Goal: Ask a question: Seek information or help from site administrators or community

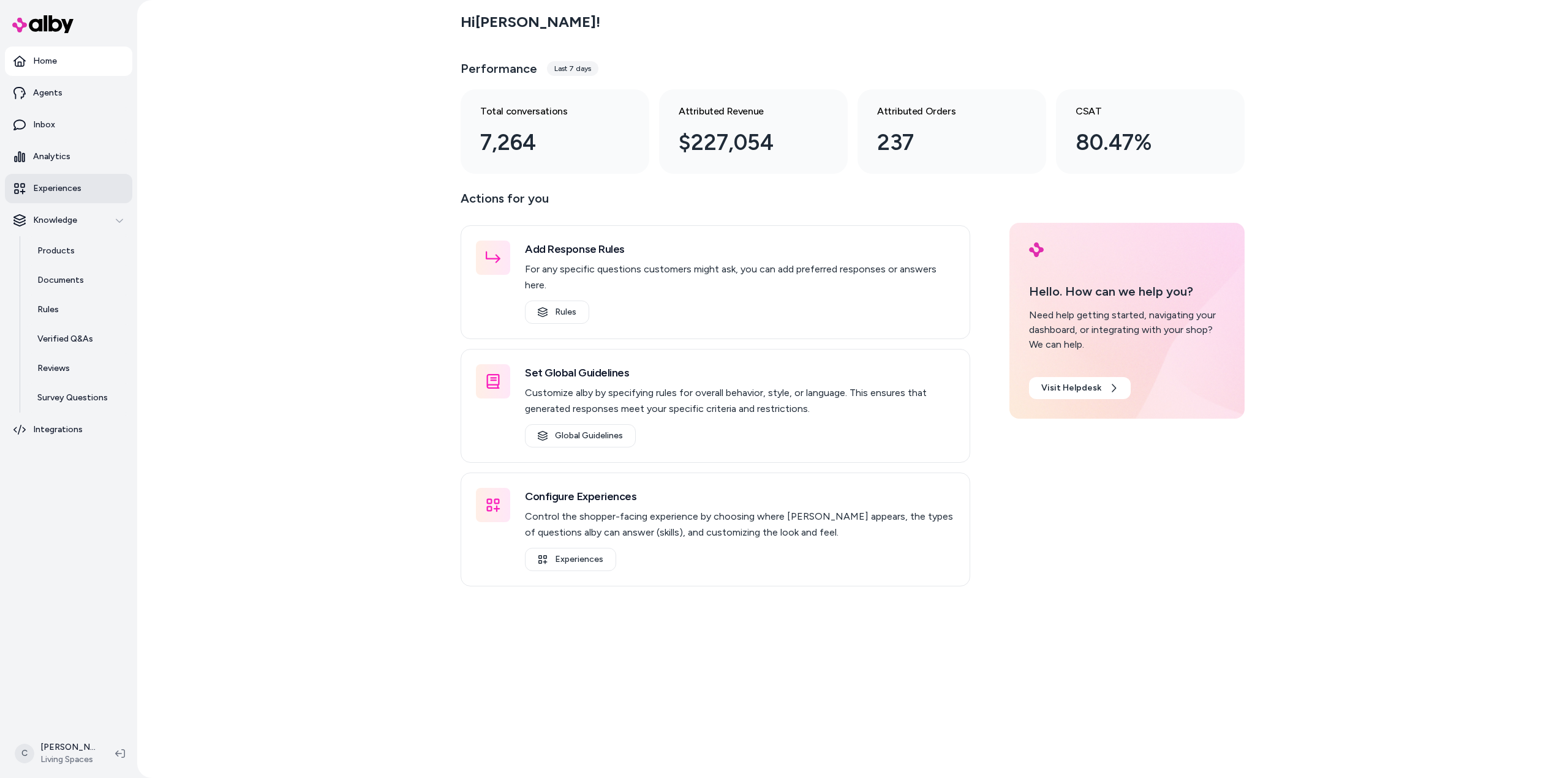
click at [55, 191] on p "Experiences" at bounding box center [57, 188] width 48 height 13
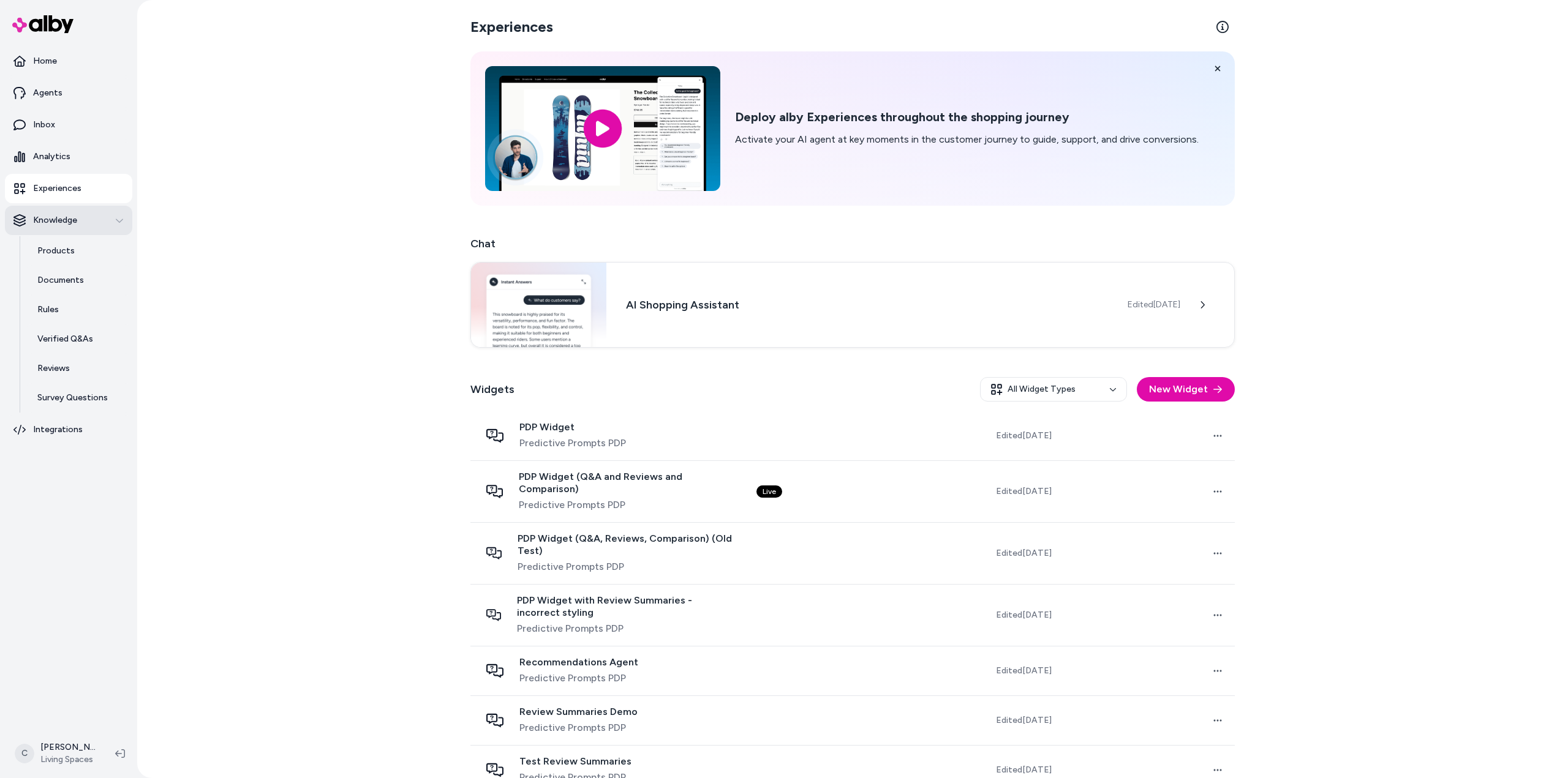
click at [55, 211] on button "Knowledge" at bounding box center [68, 220] width 127 height 30
click at [75, 248] on link "Products" at bounding box center [78, 251] width 107 height 30
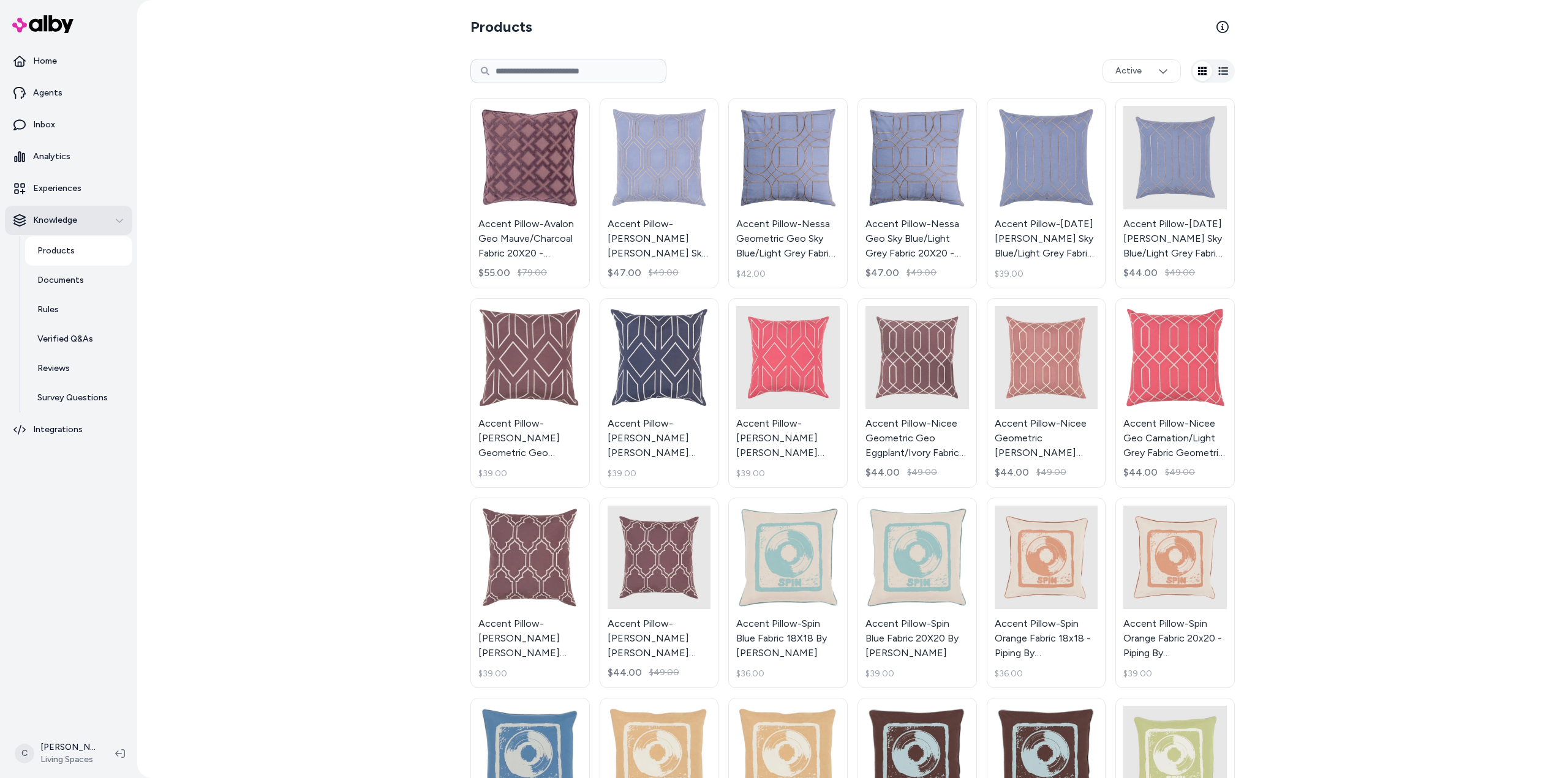
click at [55, 219] on p "Knowledge" at bounding box center [55, 220] width 44 height 13
click at [52, 217] on p "Knowledge" at bounding box center [55, 220] width 44 height 13
click at [62, 192] on p "Experiences" at bounding box center [57, 188] width 48 height 13
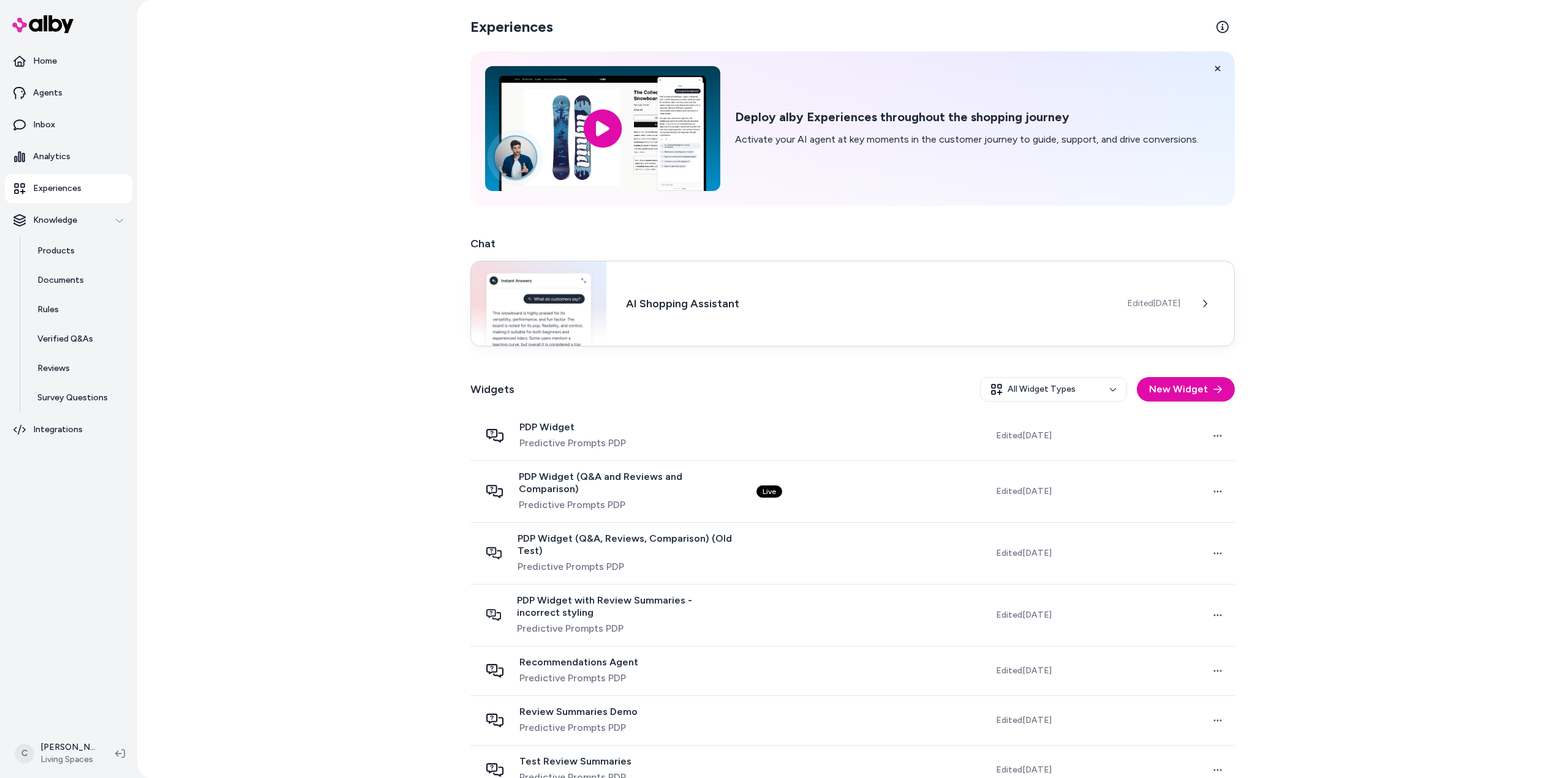
click at [860, 316] on div "AI Shopping Assistant Edited Aug 4, 2025" at bounding box center [852, 304] width 764 height 86
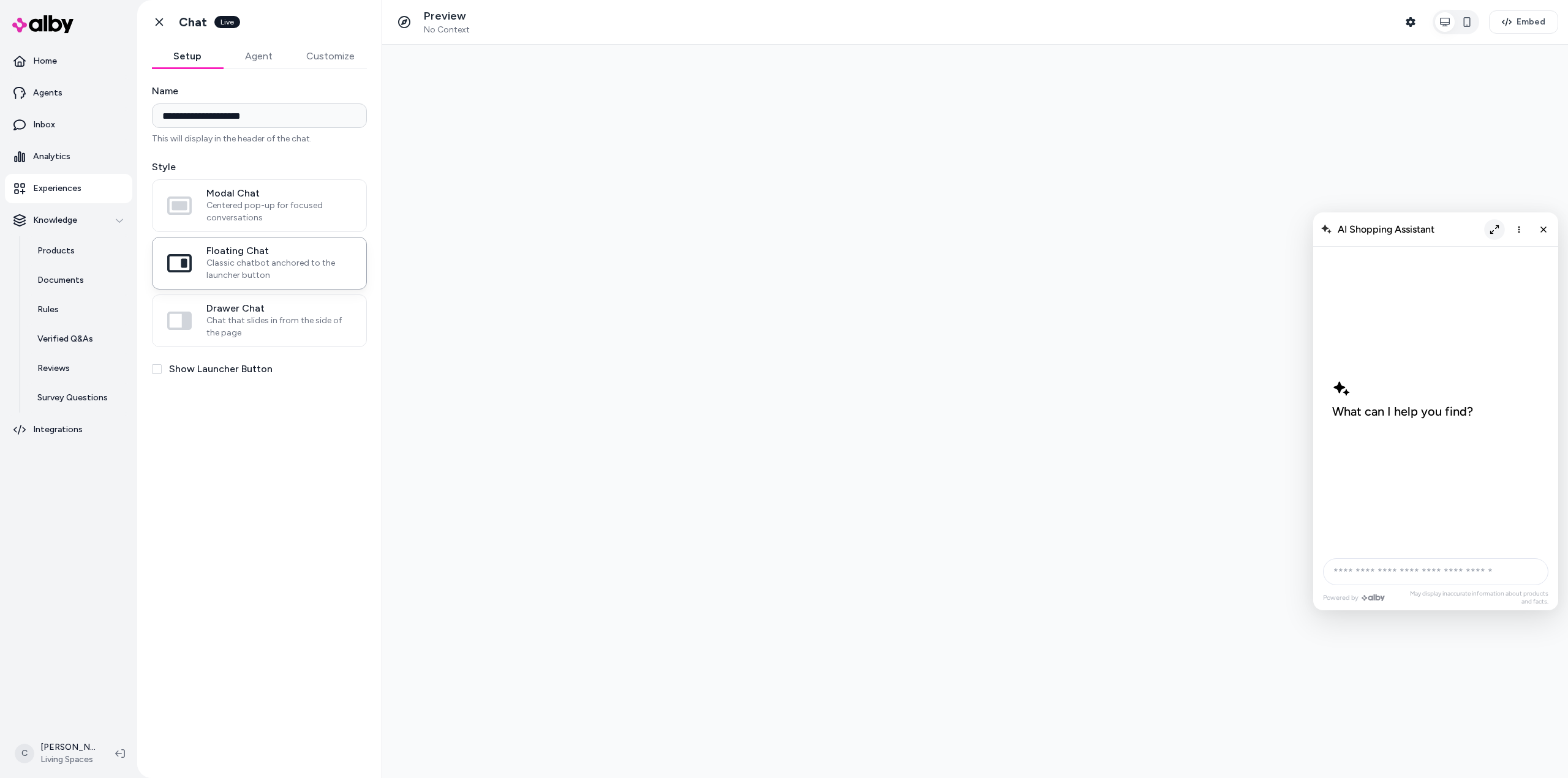
click at [1492, 229] on icon "Expand chat" at bounding box center [1494, 229] width 9 height 9
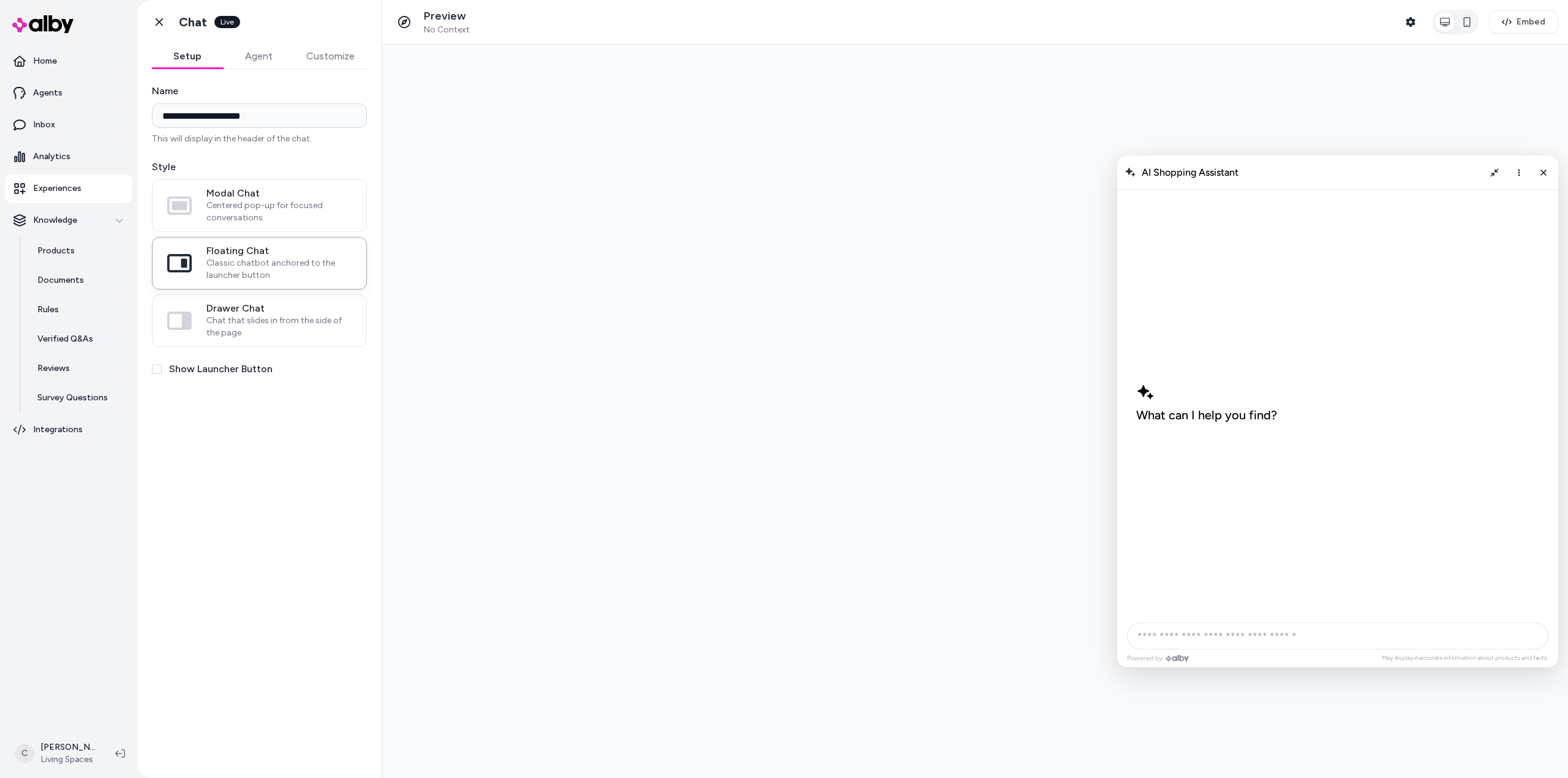
click at [1192, 631] on input "AI Shopping Assistant" at bounding box center [1337, 636] width 422 height 27
type input "*"
type input "**********"
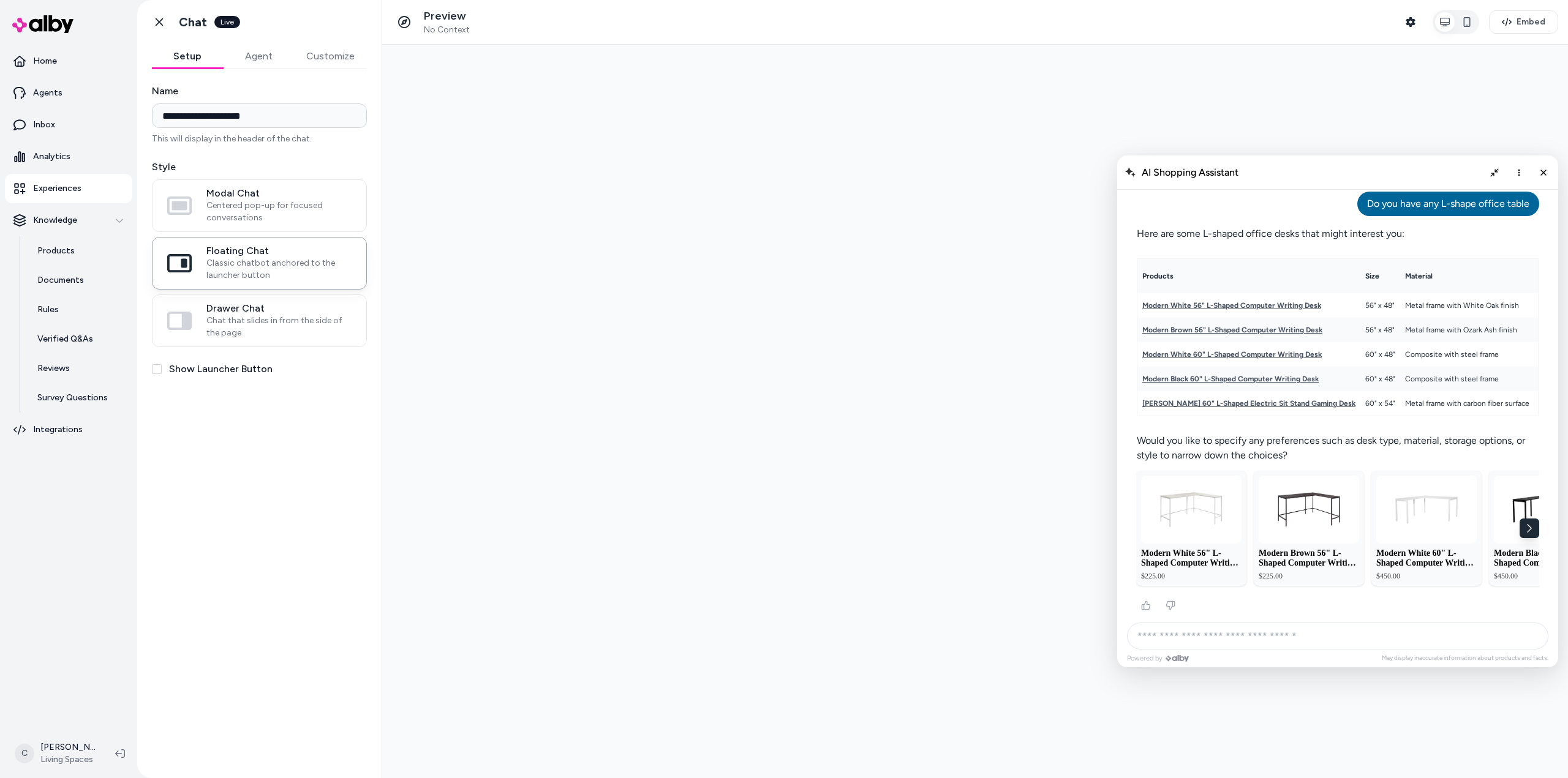
scroll to position [37, 0]
click at [1192, 631] on input "AI Shopping Assistant" at bounding box center [1337, 636] width 422 height 27
type input "**********"
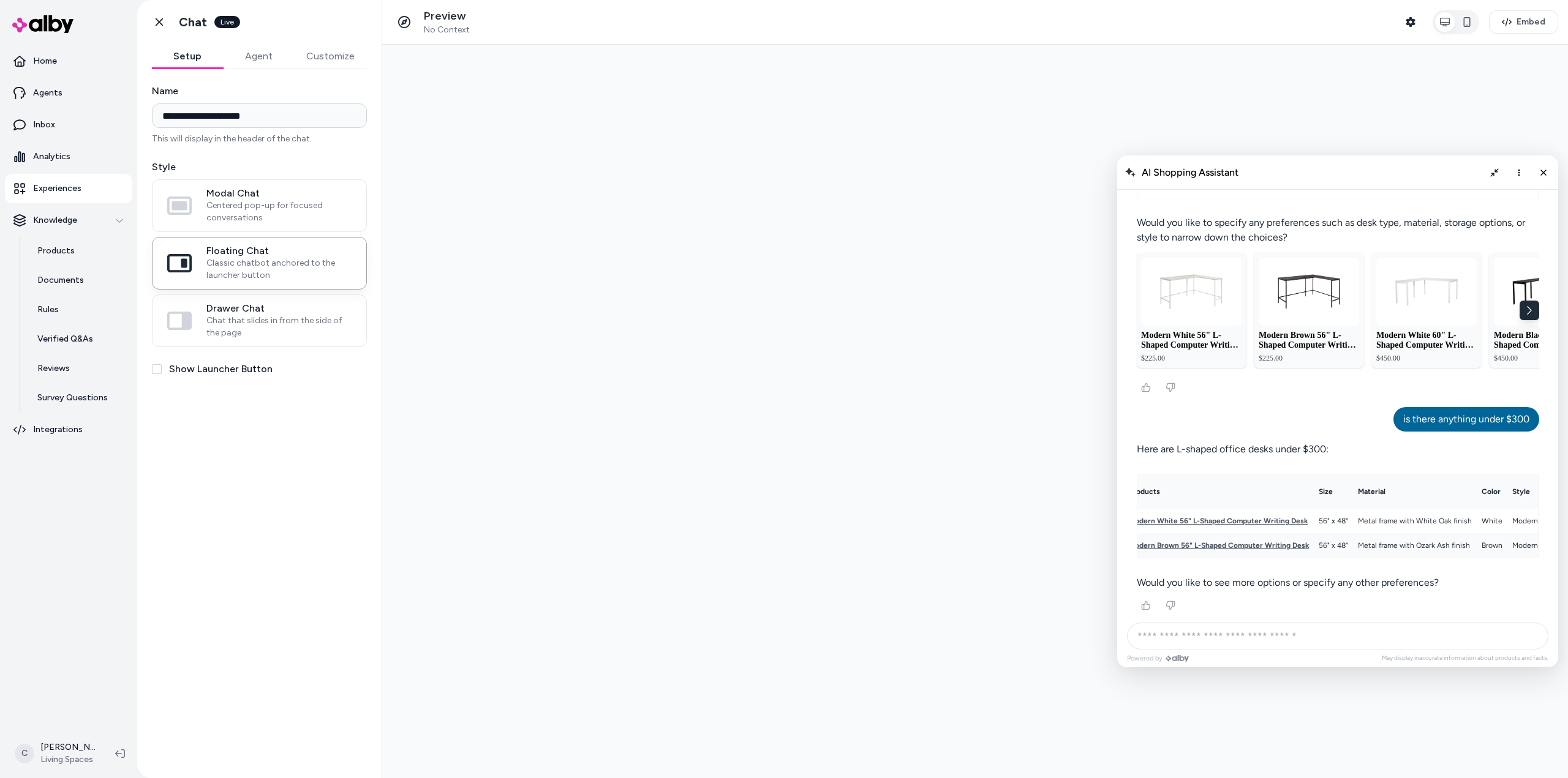
scroll to position [0, 0]
click at [1217, 646] on input "AI Shopping Assistant" at bounding box center [1337, 636] width 422 height 27
click at [1218, 636] on input "AI Shopping Assistant" at bounding box center [1337, 636] width 422 height 27
type input "**********"
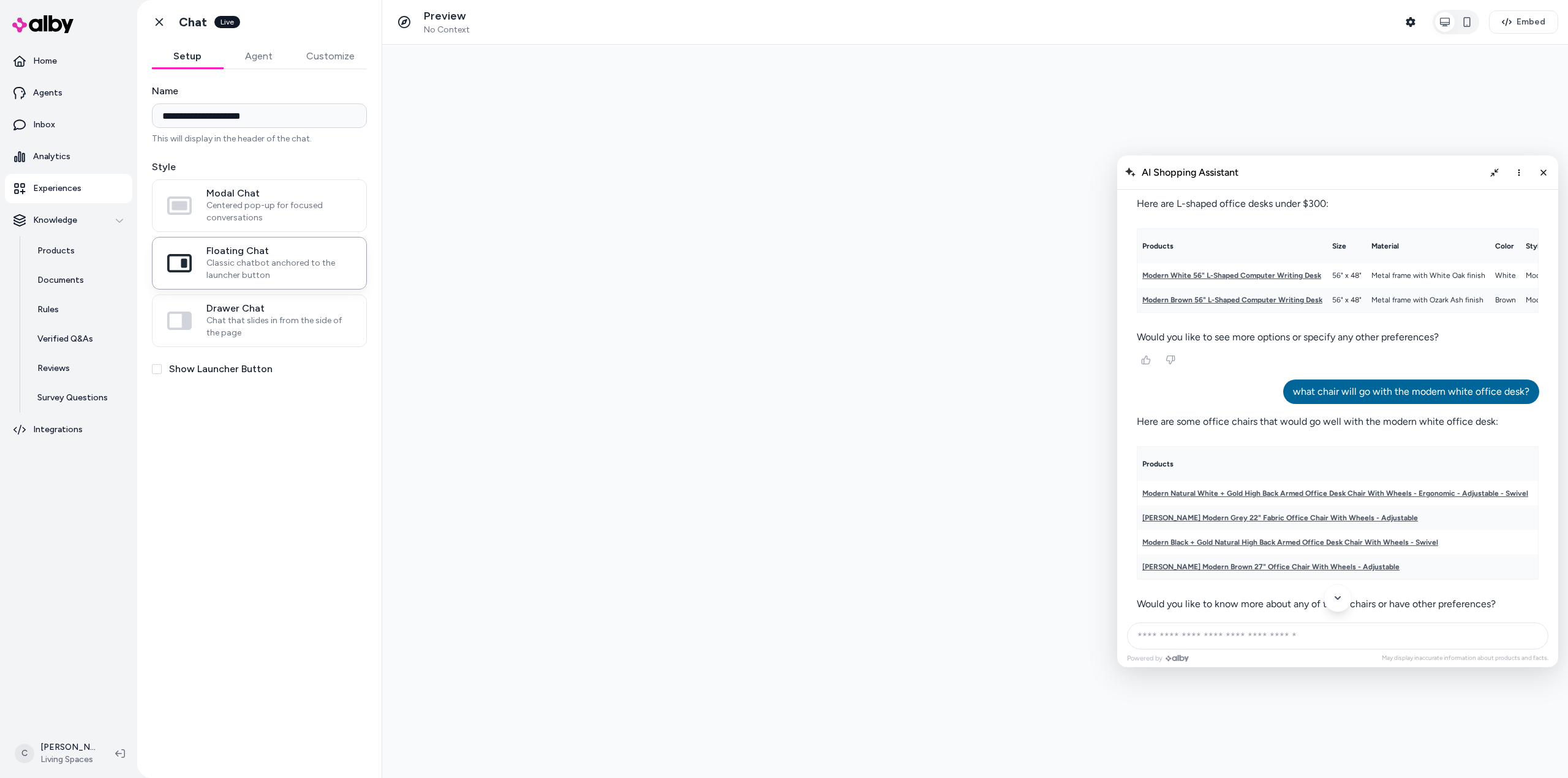
scroll to position [676, 0]
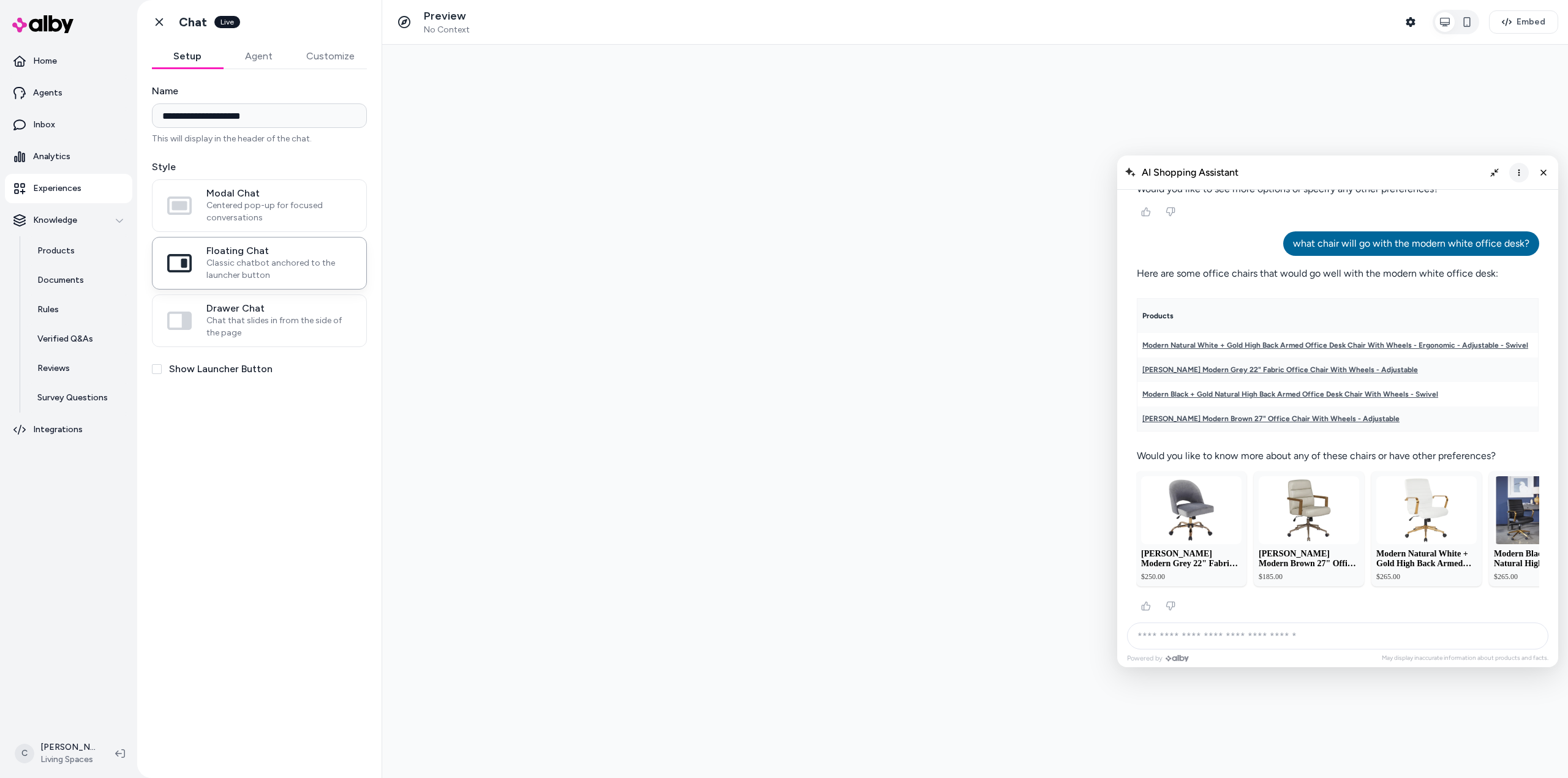
click at [1518, 172] on icon "More options" at bounding box center [1519, 173] width 10 height 10
click at [1464, 200] on span "Clear conversation" at bounding box center [1475, 198] width 72 height 10
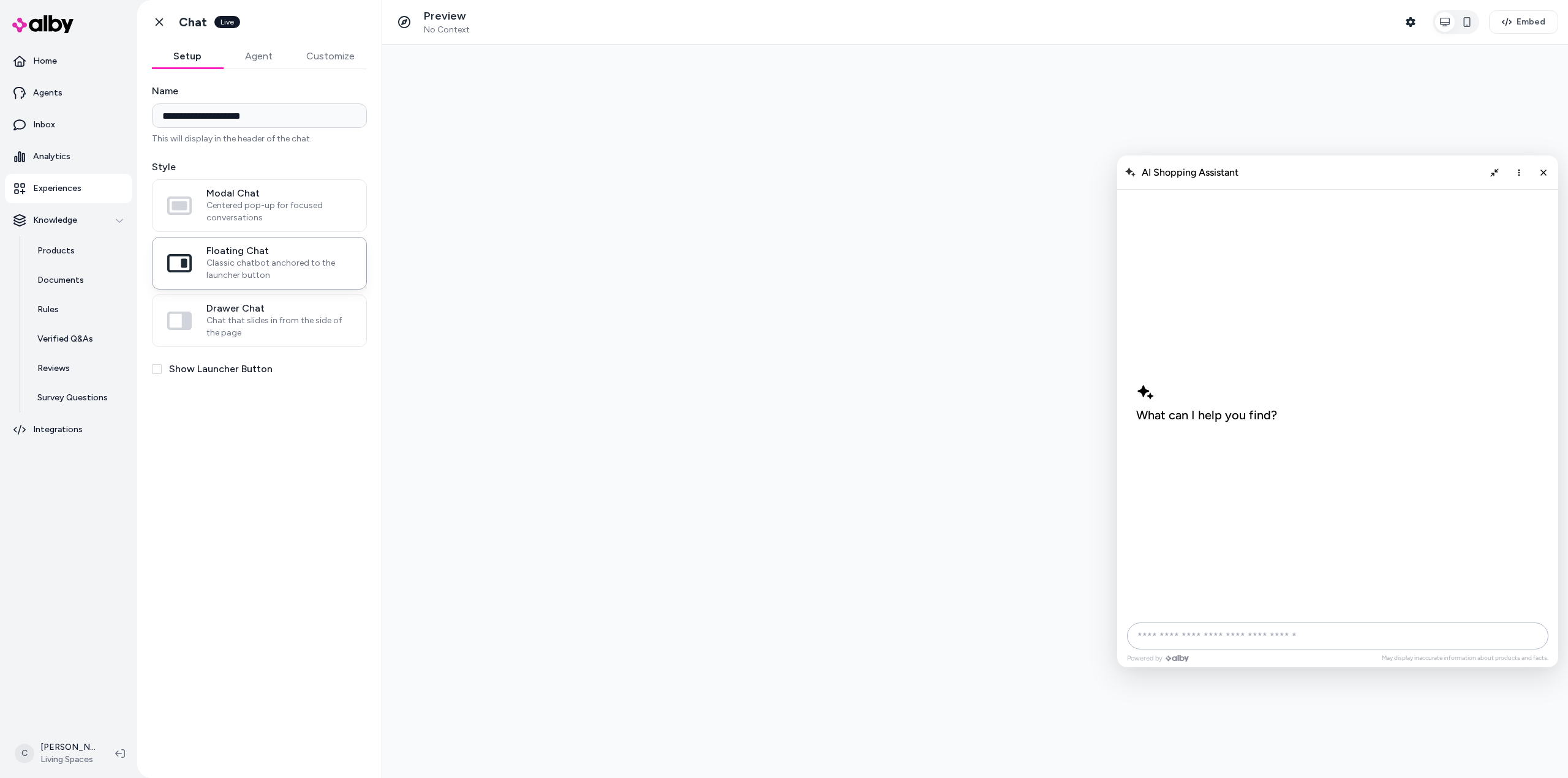
click at [1168, 634] on input "AI Shopping Assistant" at bounding box center [1337, 636] width 422 height 27
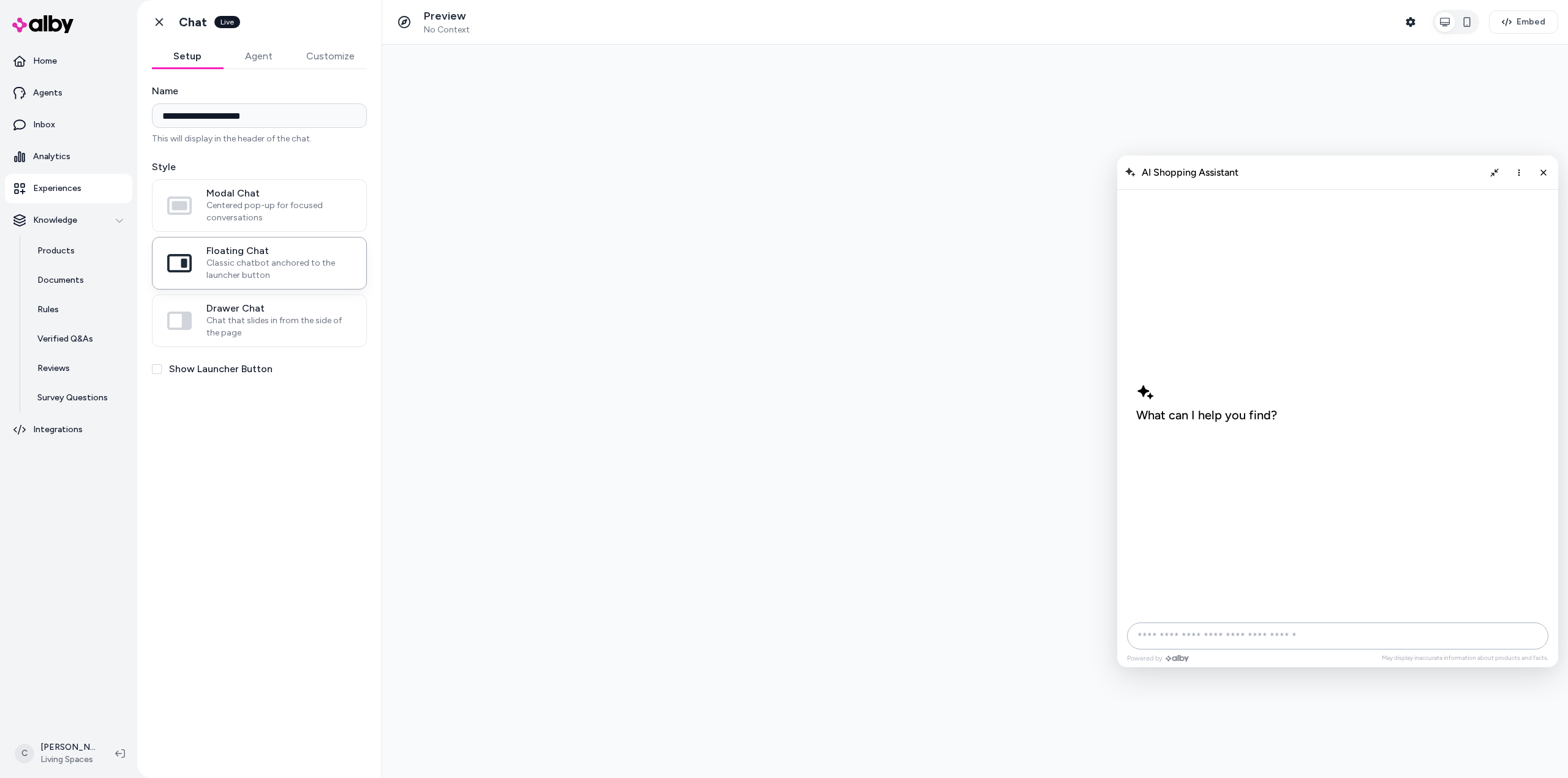
click at [1168, 634] on input "AI Shopping Assistant" at bounding box center [1337, 636] width 422 height 27
type input "**********"
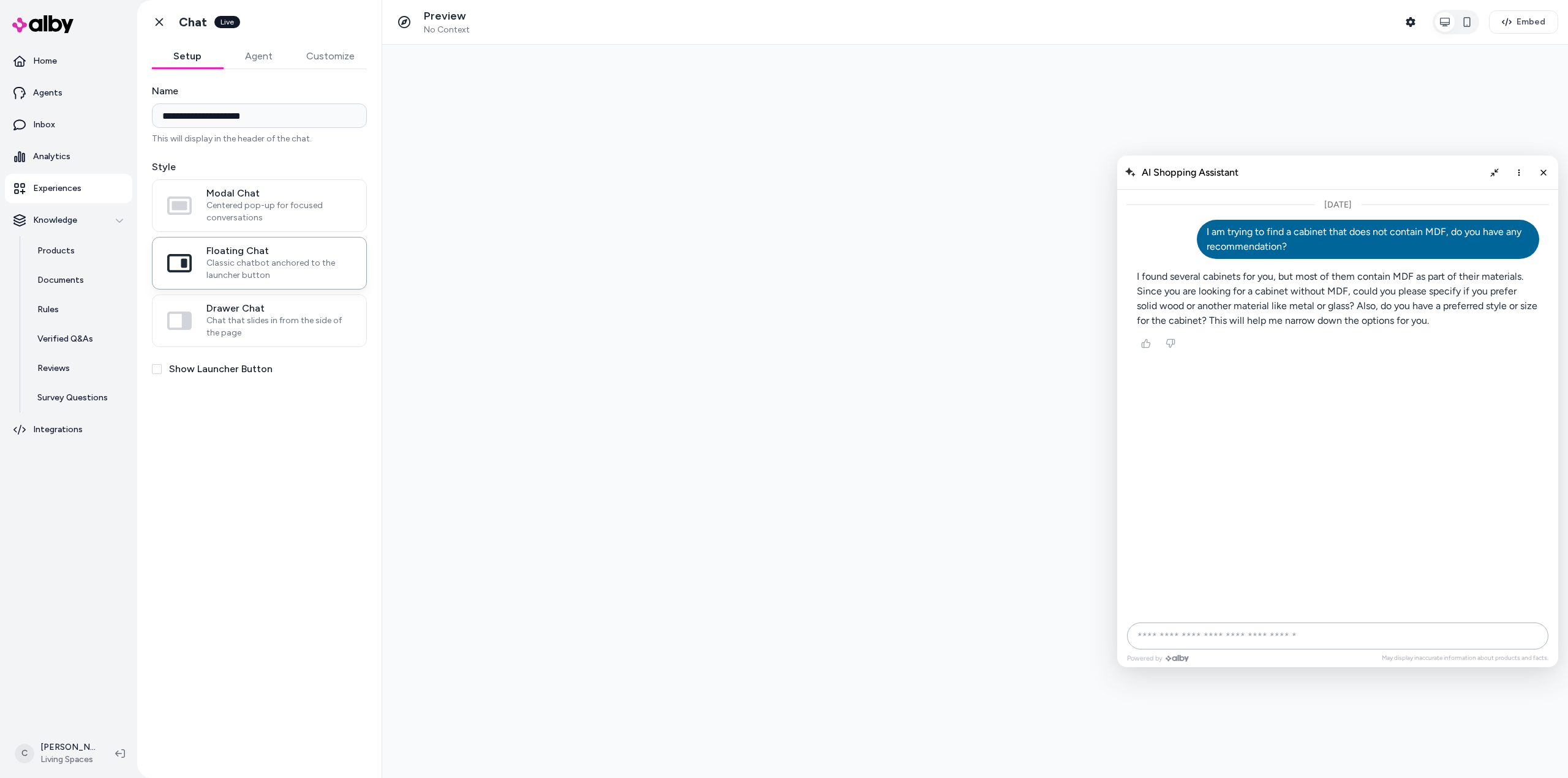
click at [1156, 640] on input "AI Shopping Assistant" at bounding box center [1337, 636] width 422 height 27
type input "*****"
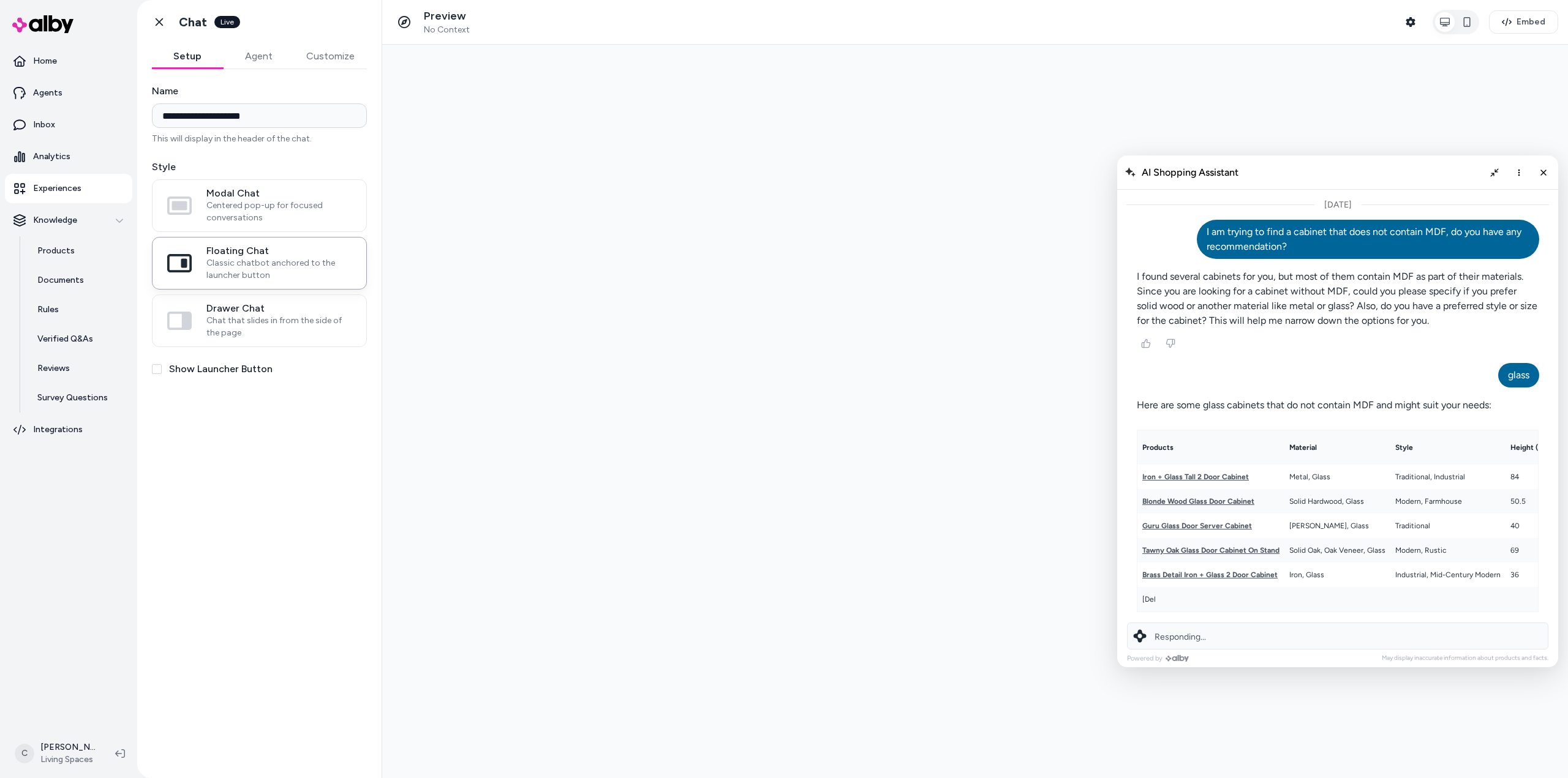
scroll to position [16, 0]
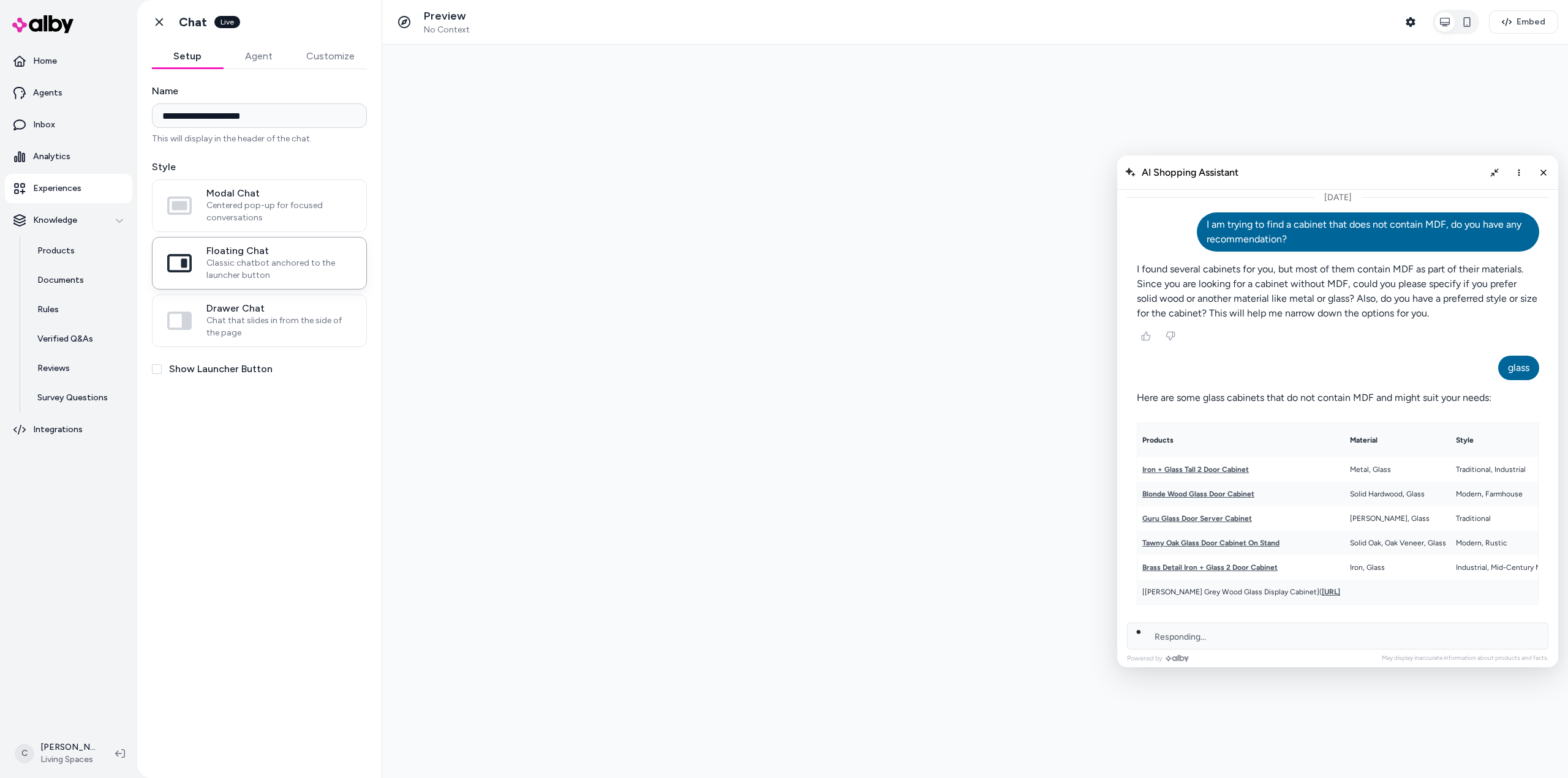
click at [1185, 465] on link "Iron + Glass Tall 2 Door Cabinet" at bounding box center [1196, 469] width 106 height 9
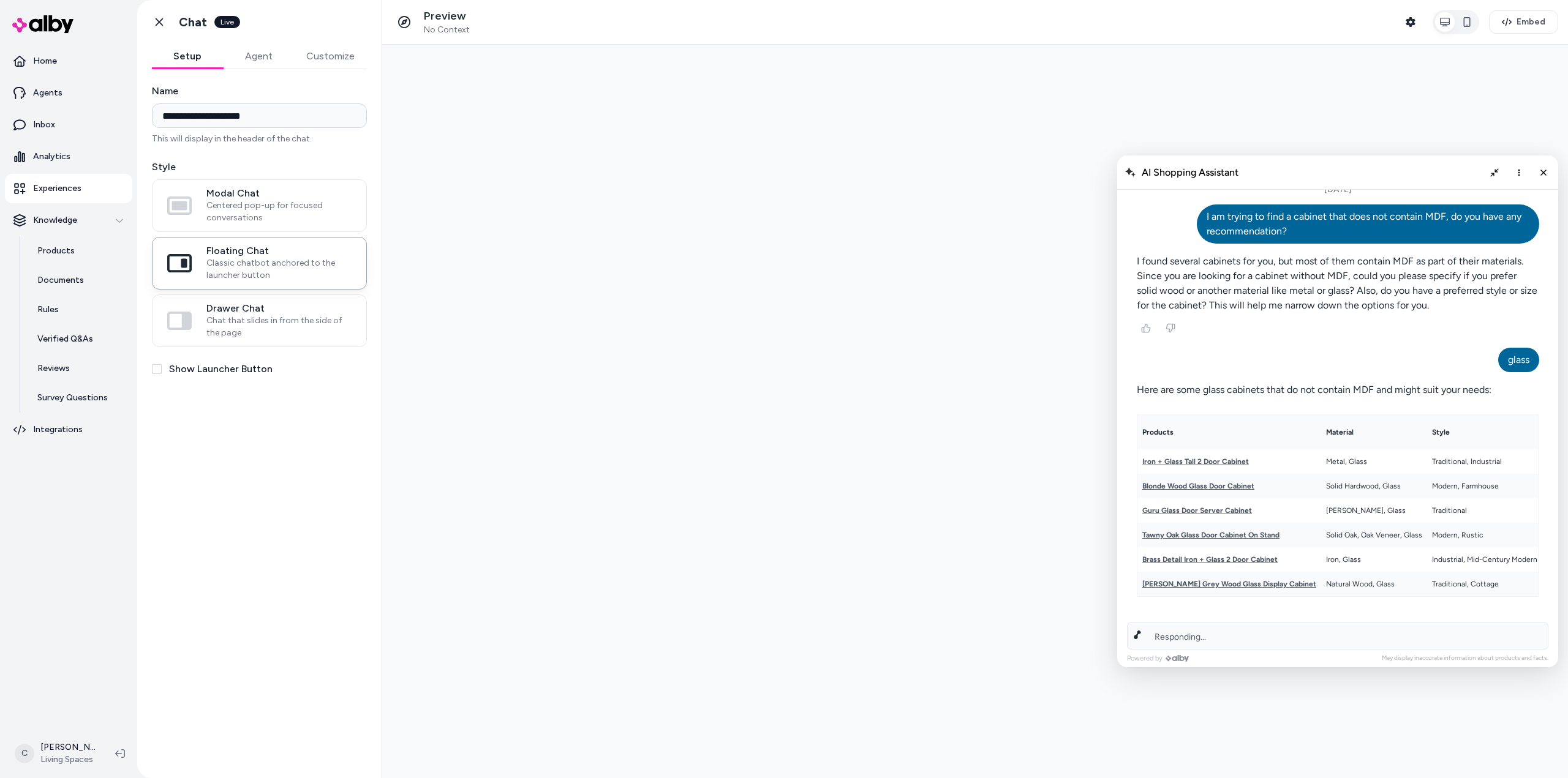
scroll to position [40, 0]
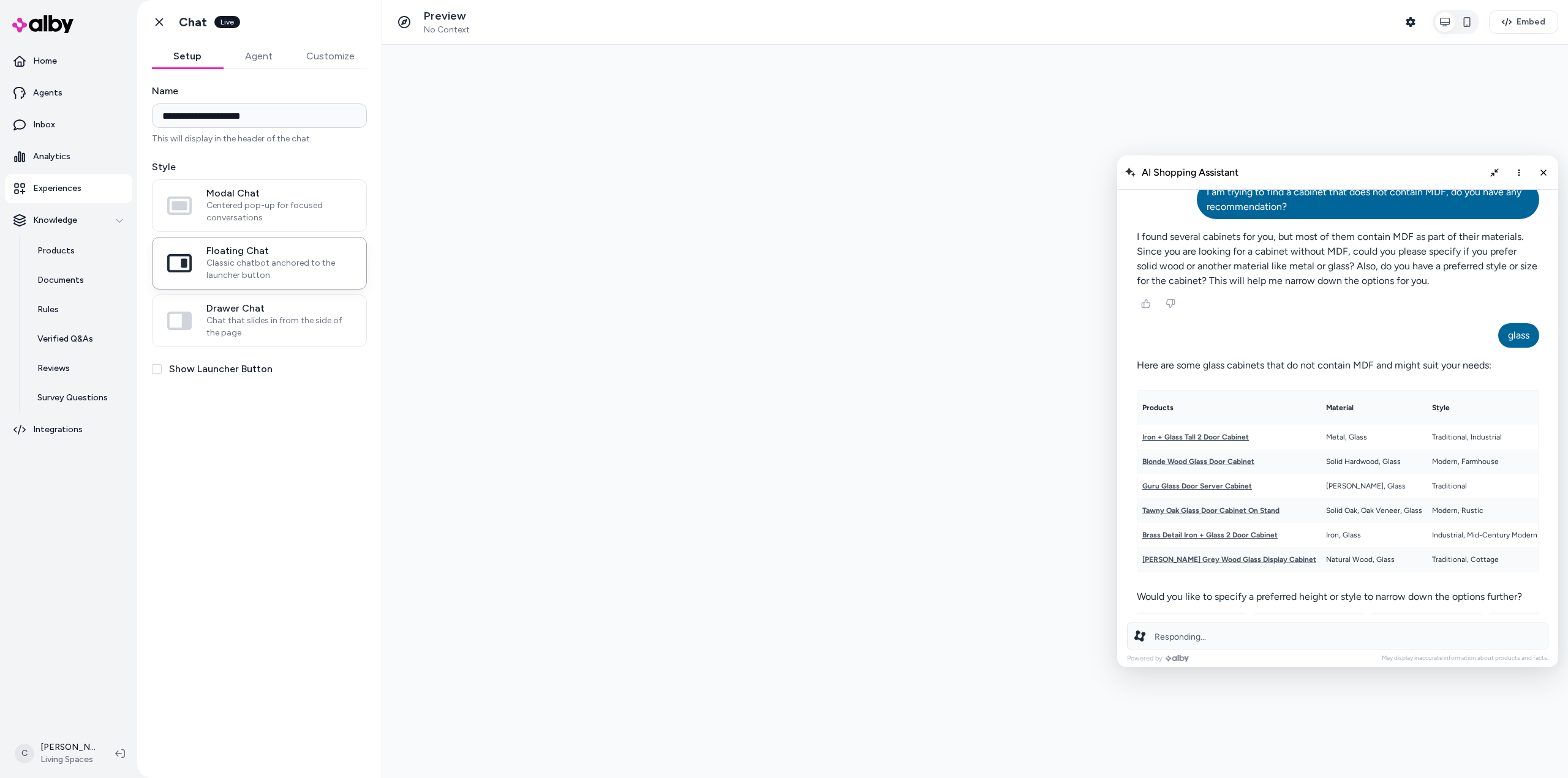
click at [1190, 633] on span "Responding..." at bounding box center [1180, 636] width 52 height 10
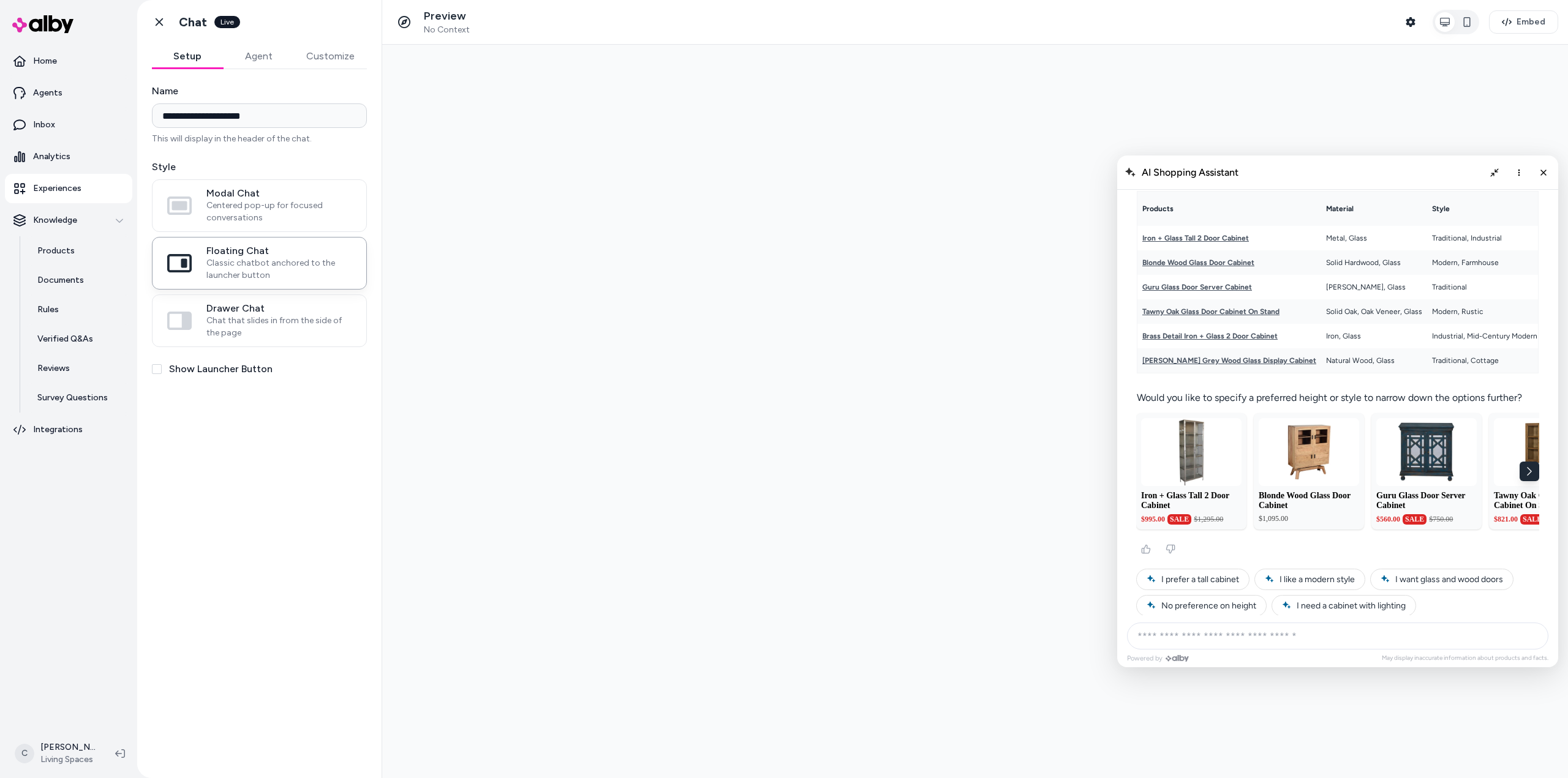
scroll to position [254, 0]
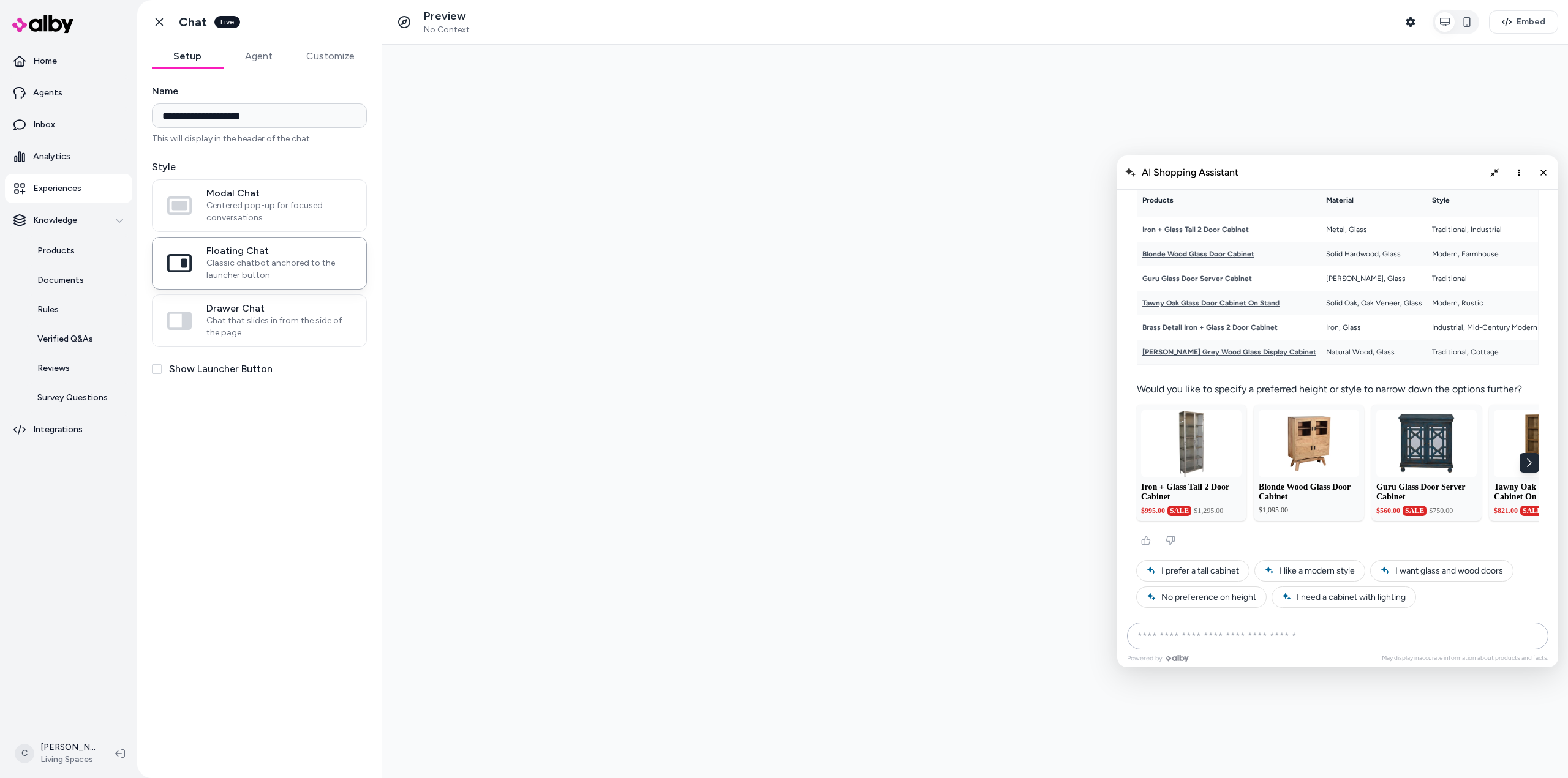
click at [1179, 635] on input "AI Shopping Assistant" at bounding box center [1337, 636] width 422 height 27
type input "**********"
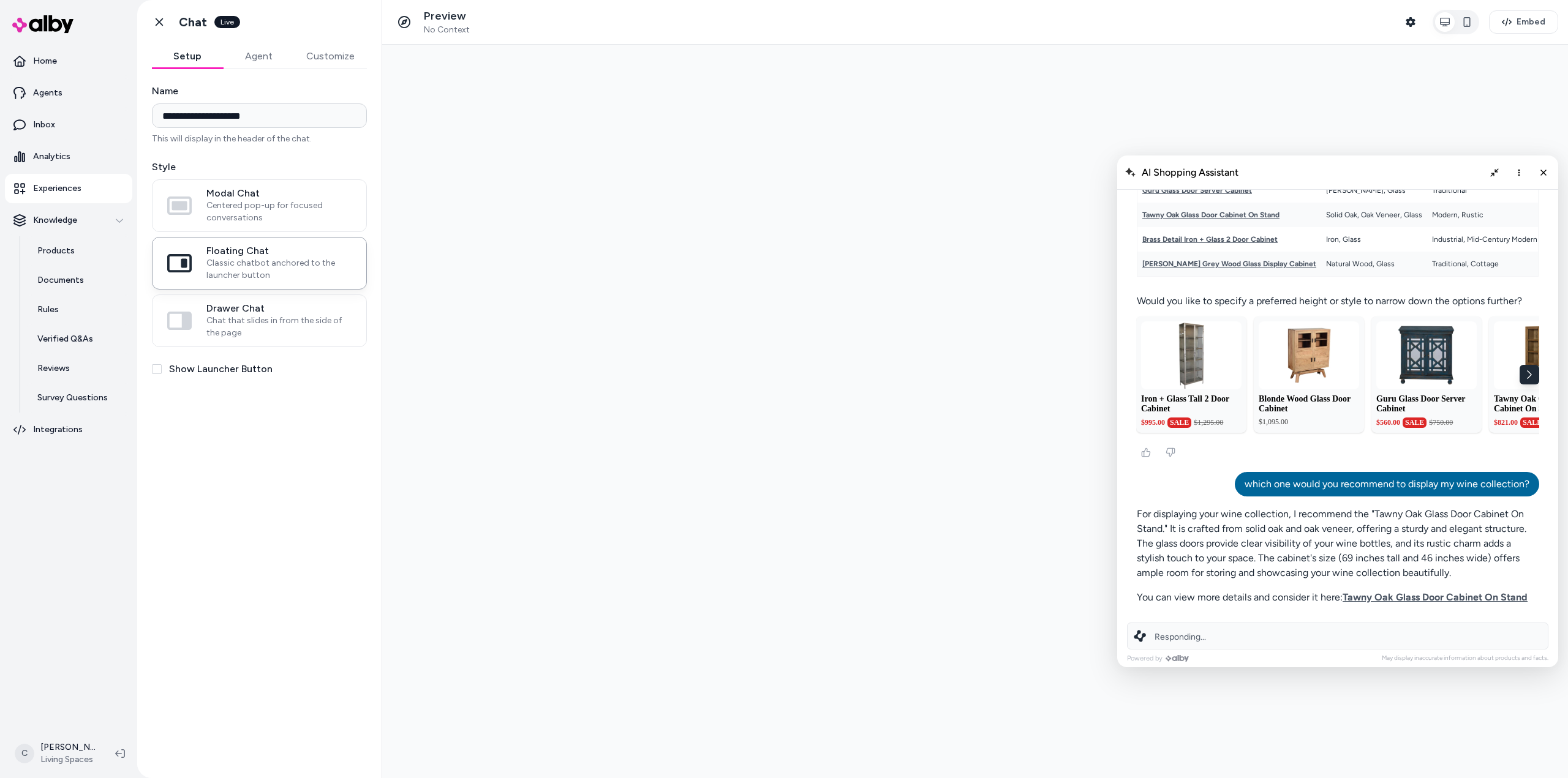
scroll to position [360, 0]
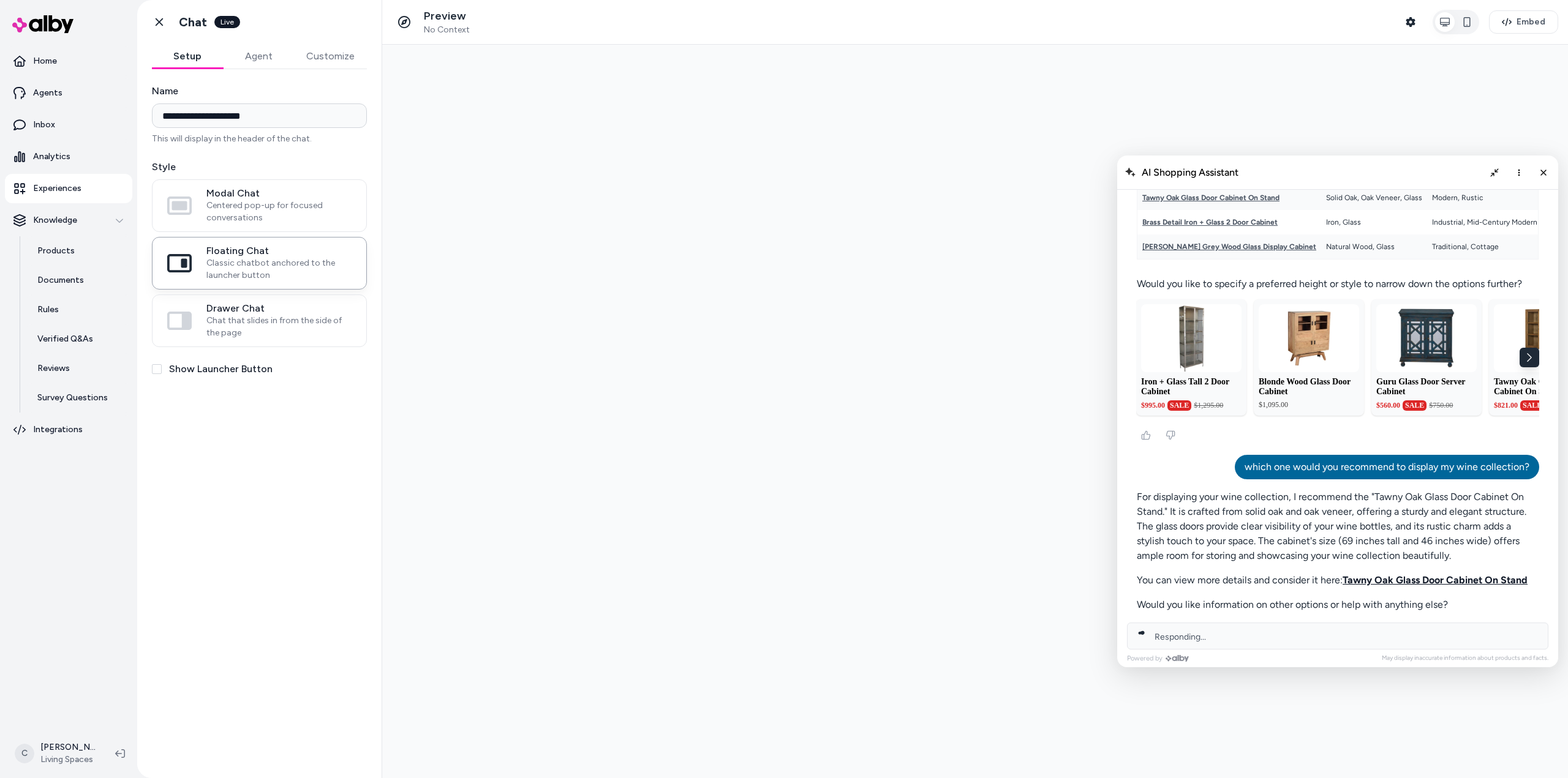
click at [1428, 580] on link "Tawny Oak Glass Door Cabinet On Stand" at bounding box center [1435, 580] width 185 height 12
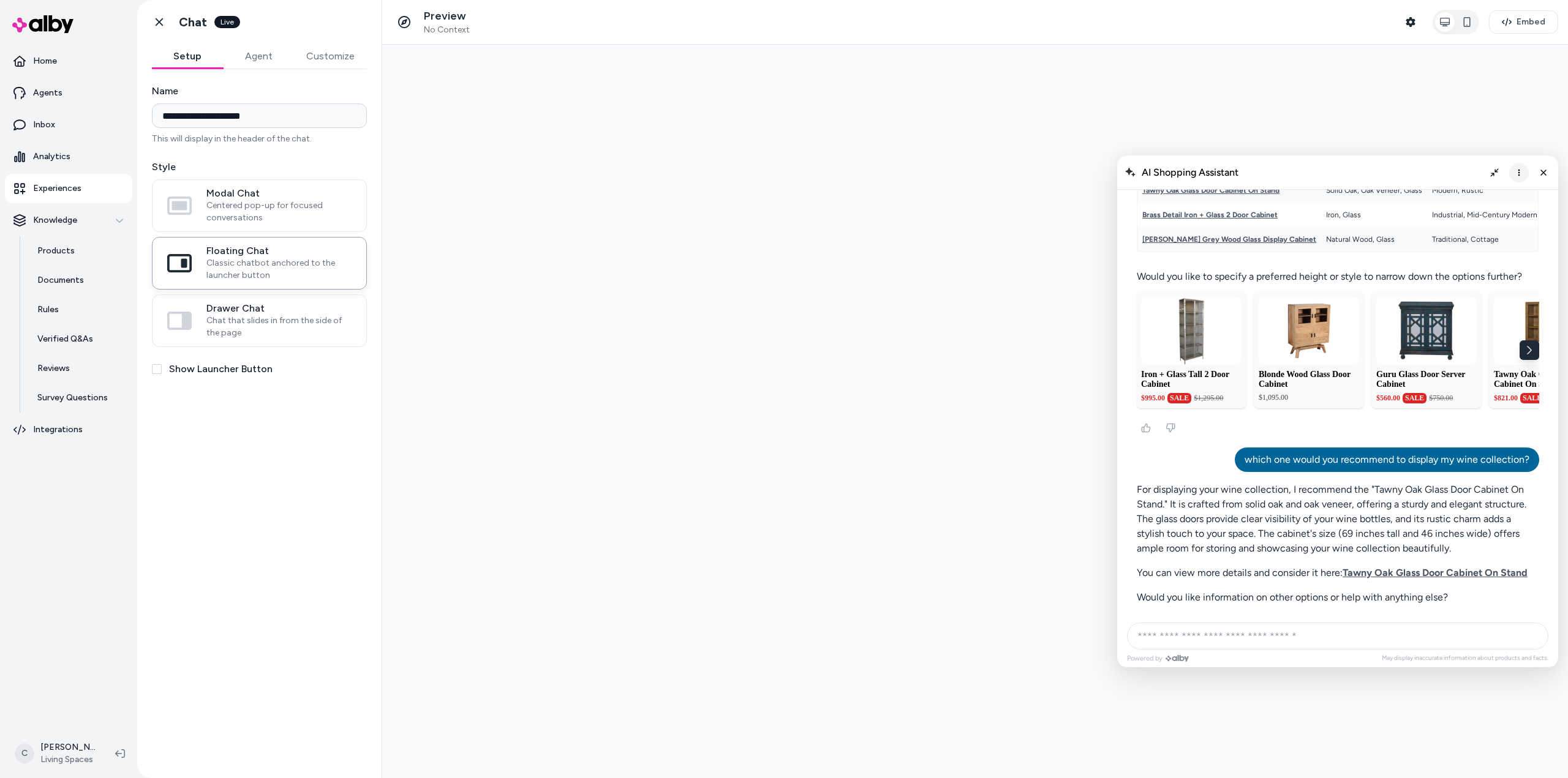
click at [1521, 171] on icon "More options" at bounding box center [1519, 173] width 10 height 10
click at [1477, 199] on span "Clear conversation" at bounding box center [1475, 198] width 72 height 10
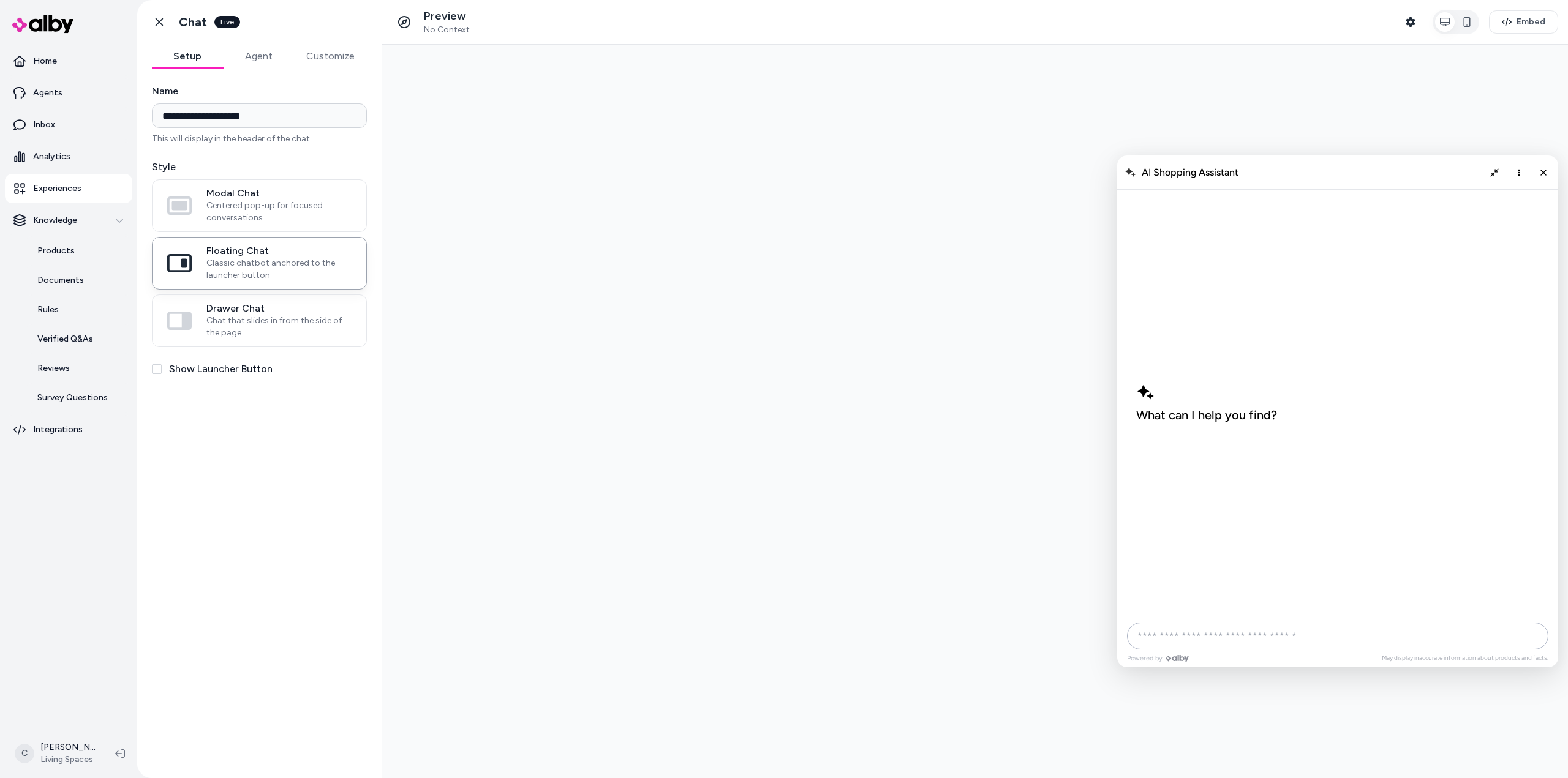
click at [1215, 638] on input "AI Shopping Assistant" at bounding box center [1337, 636] width 422 height 27
click at [1254, 640] on input "**********" at bounding box center [1337, 636] width 422 height 27
type input "**********"
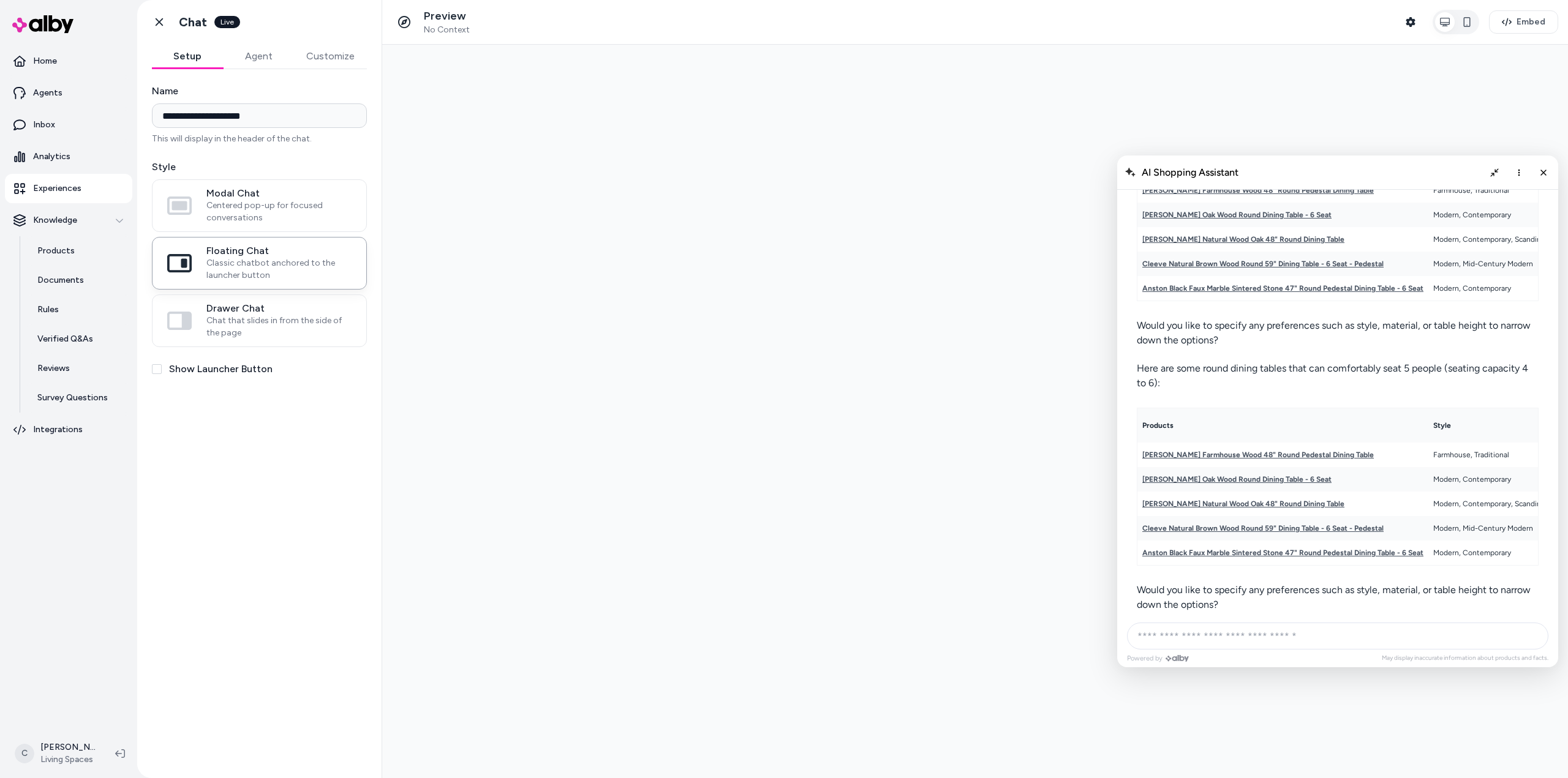
scroll to position [722, 0]
drag, startPoint x: 1183, startPoint y: 377, endPoint x: 1134, endPoint y: 363, distance: 51.0
click at [1134, 363] on div "AI Shopping Assistant" at bounding box center [1337, 73] width 422 height 1083
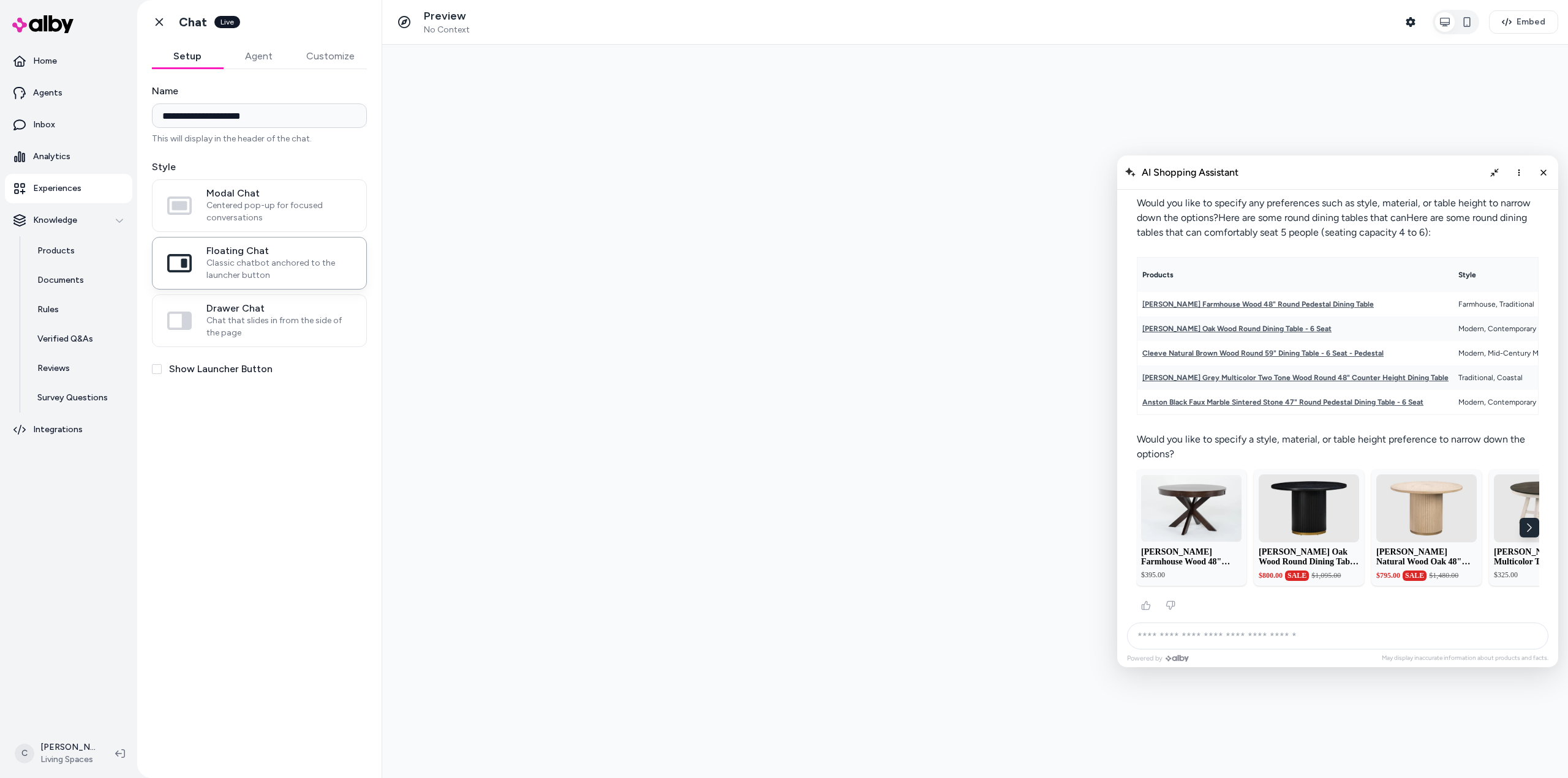
scroll to position [1663, 0]
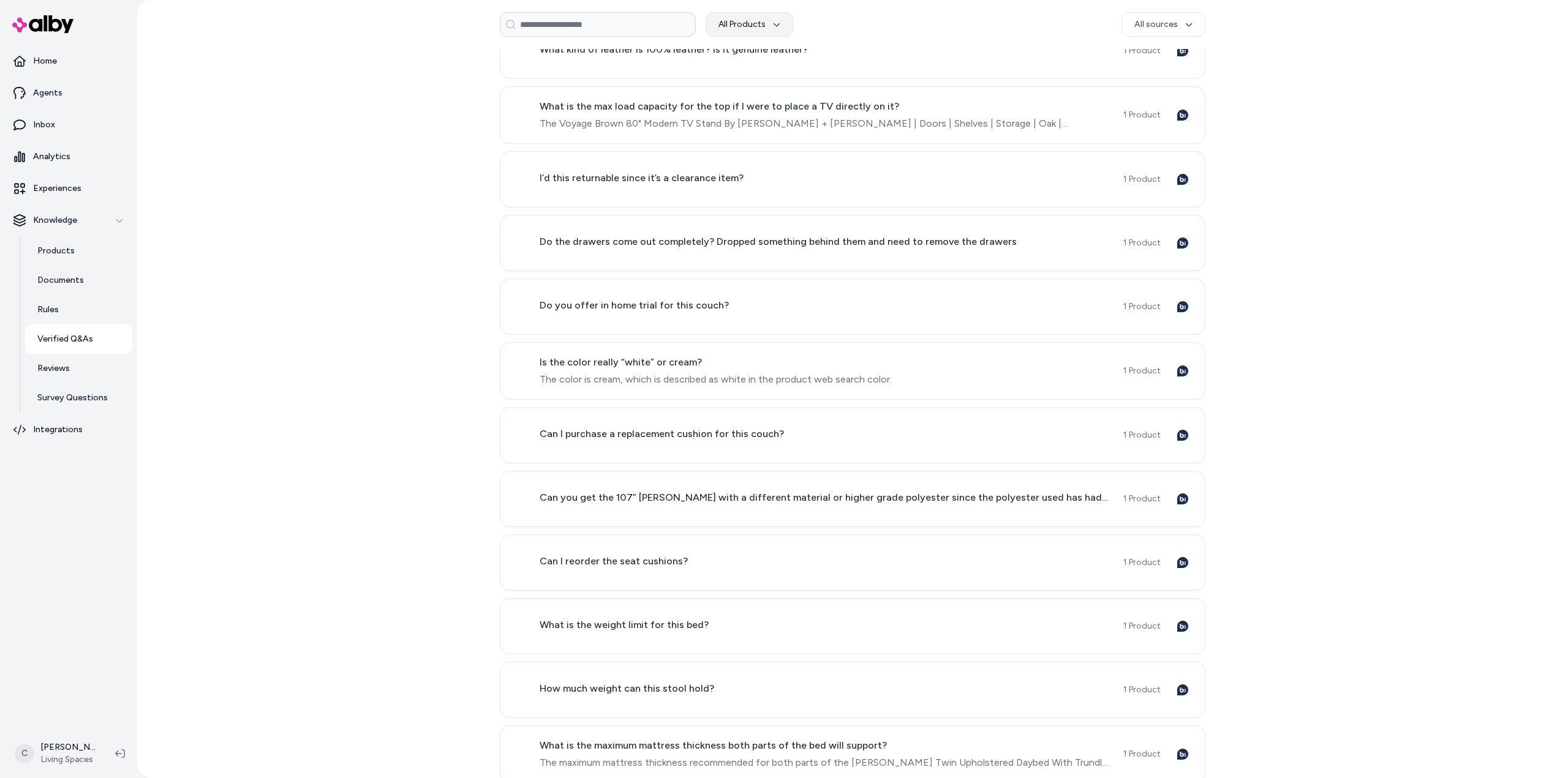
scroll to position [1187, 0]
